Goal: Participate in discussion: Engage in conversation with other users on a specific topic

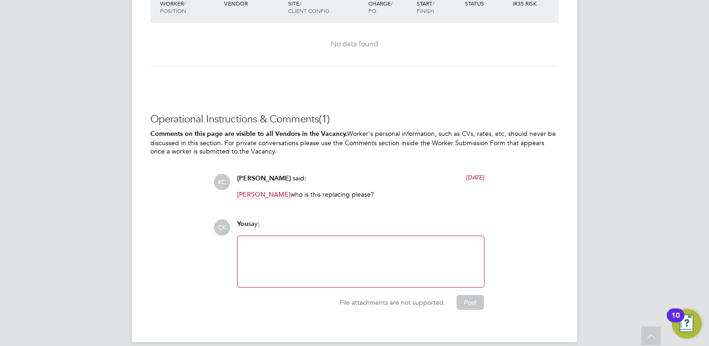
scroll to position [845, 0]
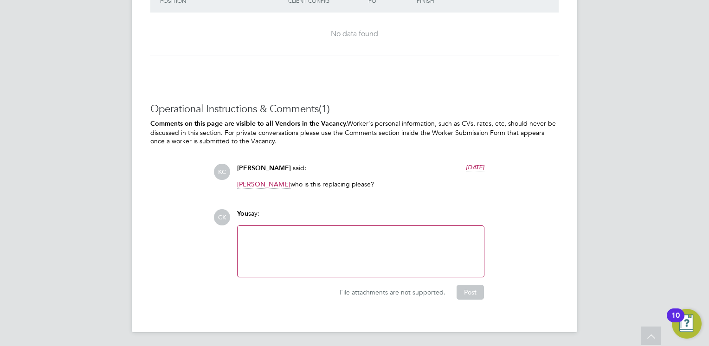
click at [341, 242] on div at bounding box center [360, 251] width 235 height 40
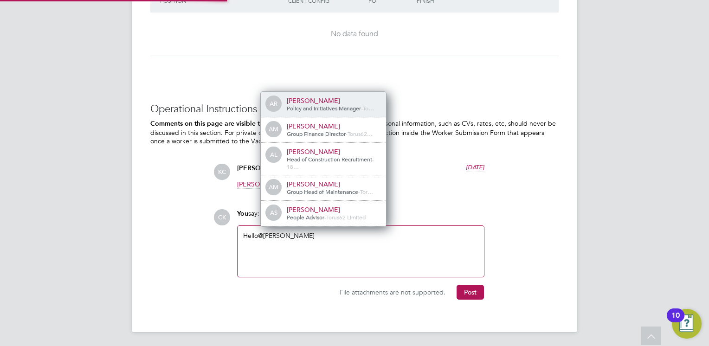
scroll to position [7, 93]
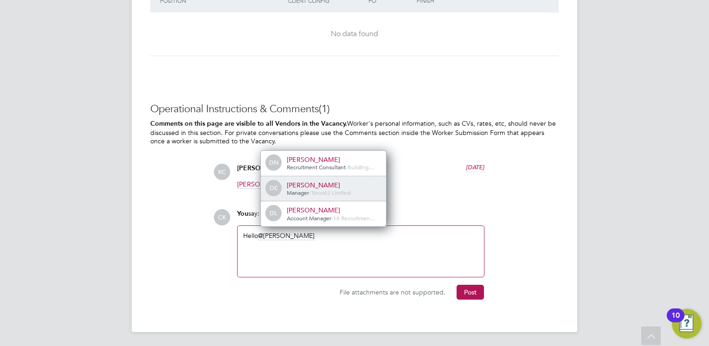
click at [345, 190] on span "Torus62 Limited" at bounding box center [330, 192] width 39 height 7
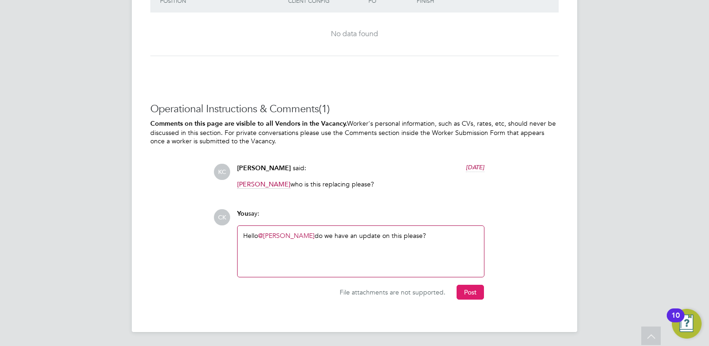
click at [470, 289] on button "Post" at bounding box center [469, 292] width 27 height 15
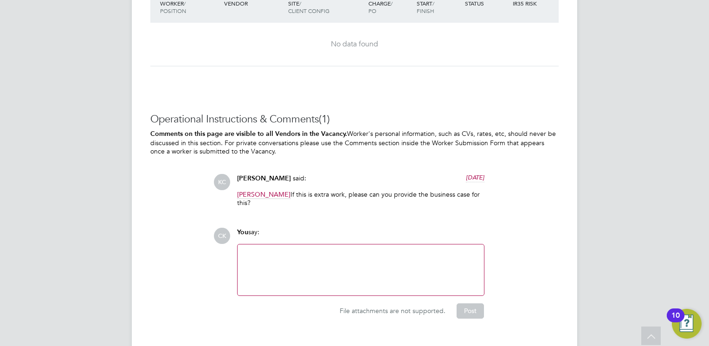
scroll to position [854, 0]
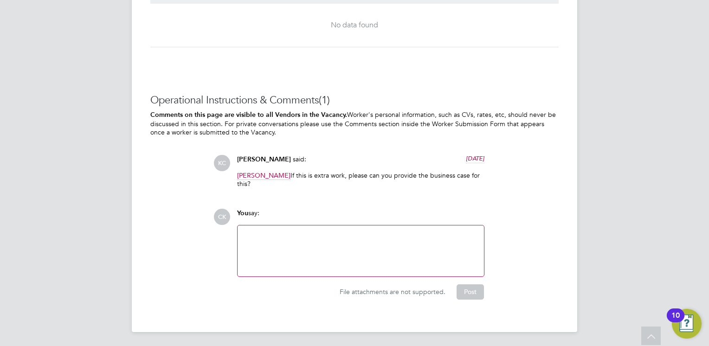
click at [324, 240] on div at bounding box center [360, 251] width 235 height 40
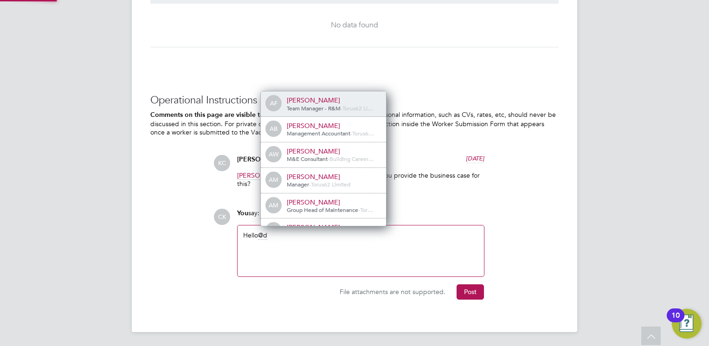
scroll to position [0, 0]
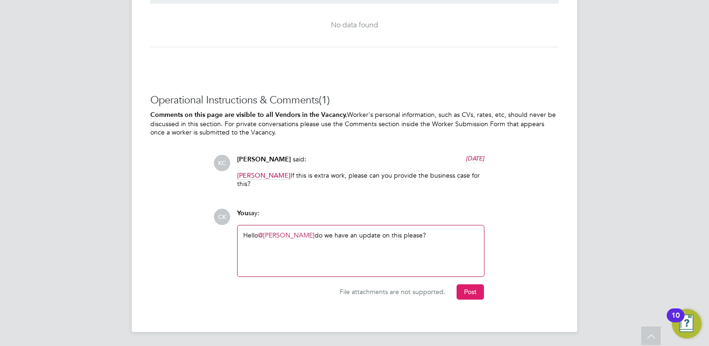
click at [477, 287] on button "Post" at bounding box center [469, 291] width 27 height 15
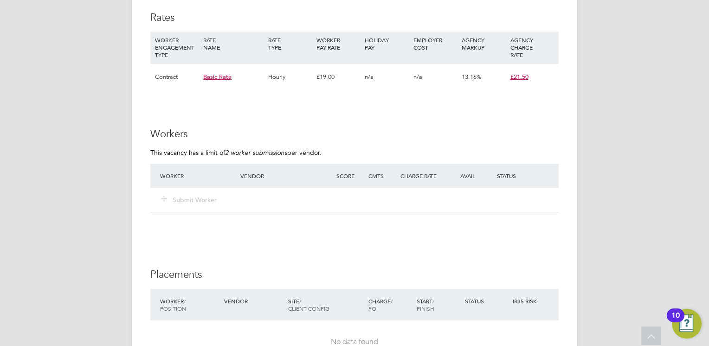
scroll to position [881, 0]
